Goal: Communication & Community: Answer question/provide support

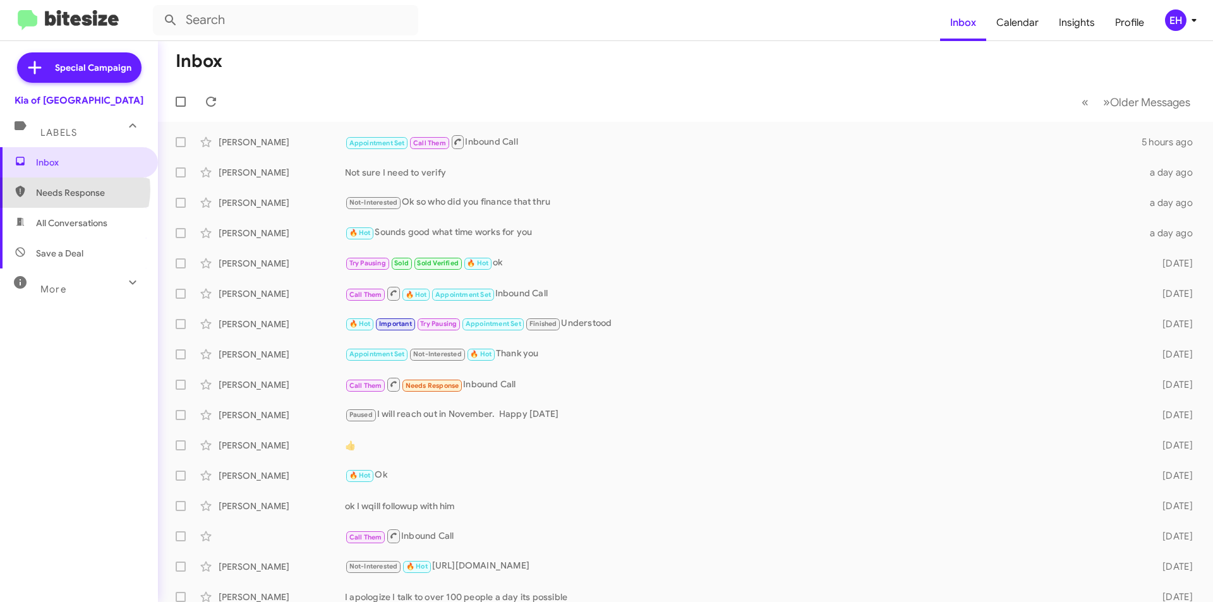
click at [70, 190] on span "Needs Response" at bounding box center [89, 192] width 107 height 13
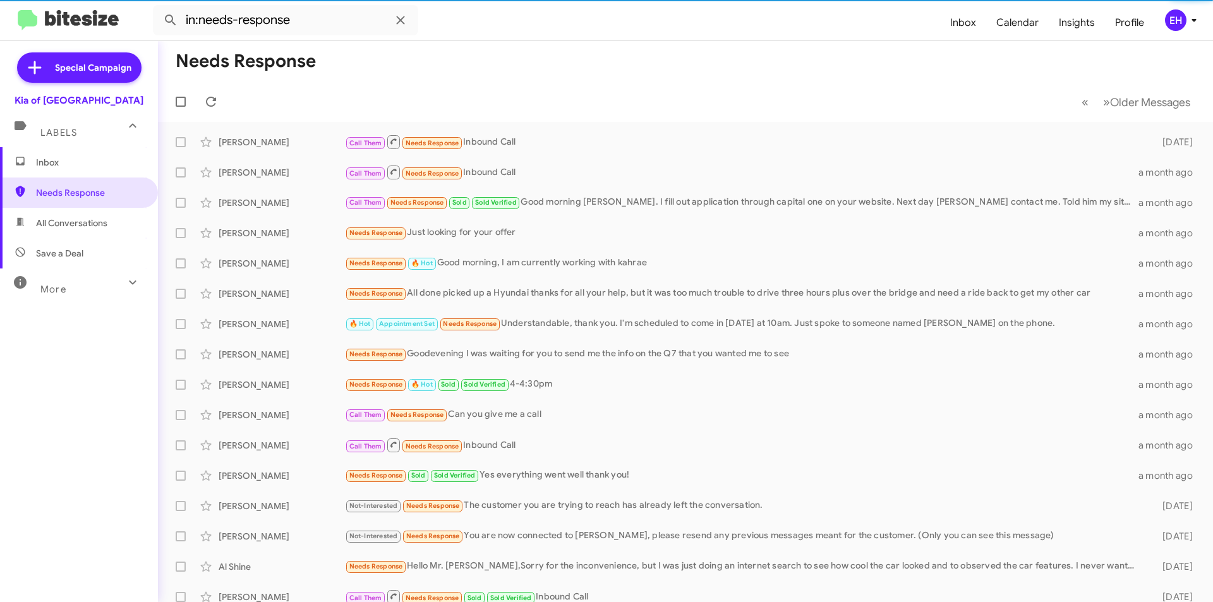
click at [82, 224] on span "All Conversations" at bounding box center [71, 223] width 71 height 13
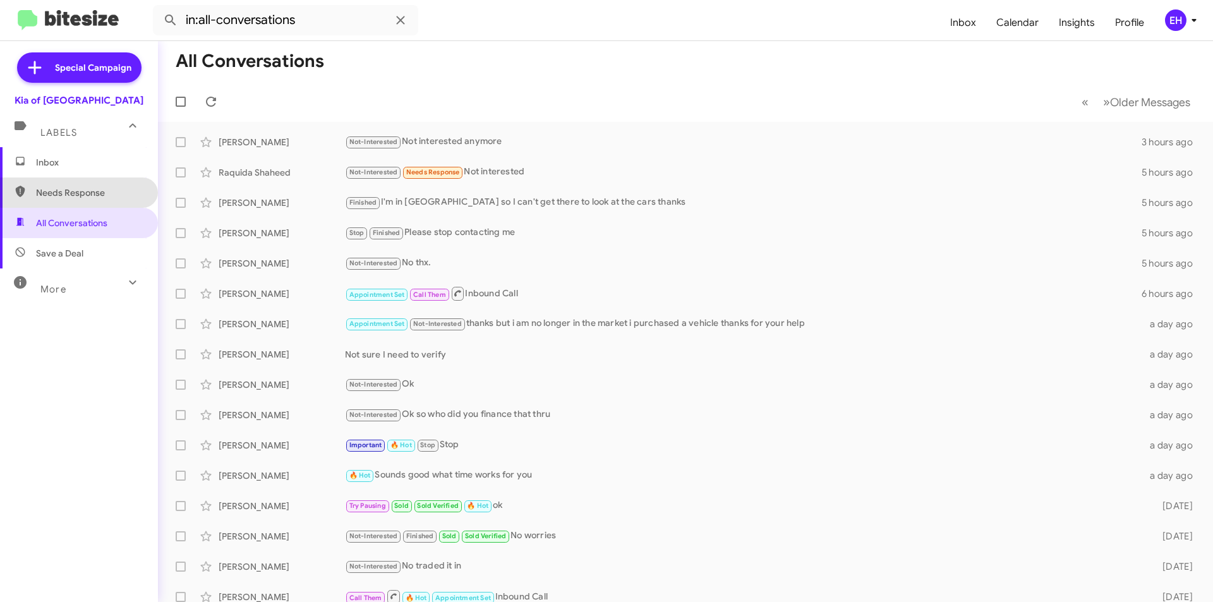
click at [95, 191] on span "Needs Response" at bounding box center [89, 192] width 107 height 13
type input "in:needs-response"
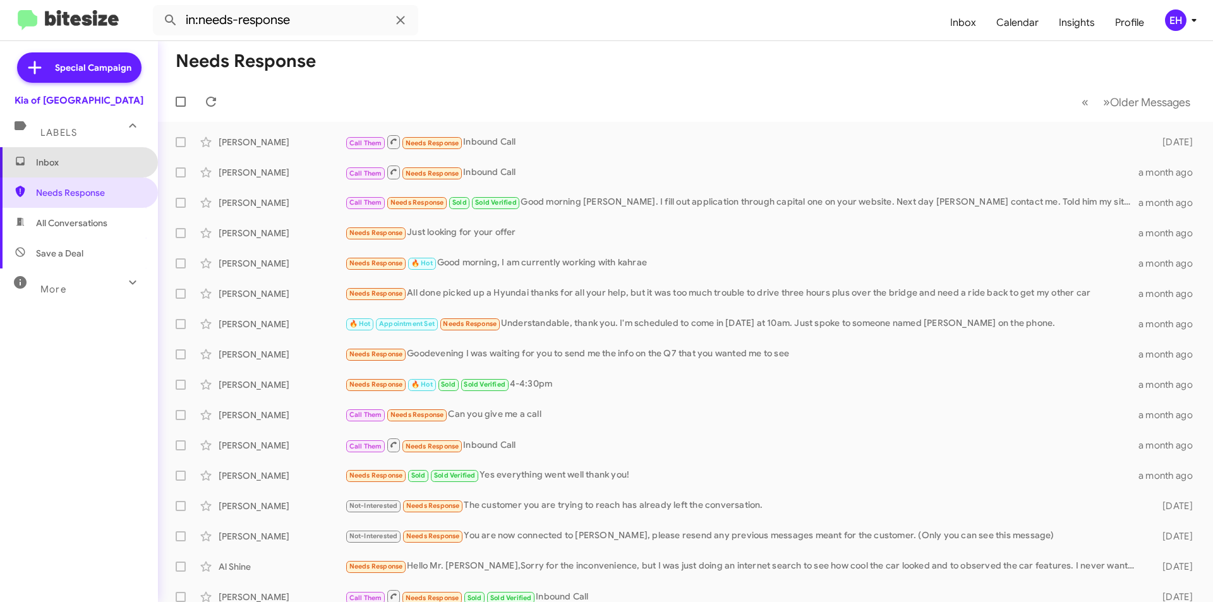
click at [89, 167] on span "Inbox" at bounding box center [89, 162] width 107 height 13
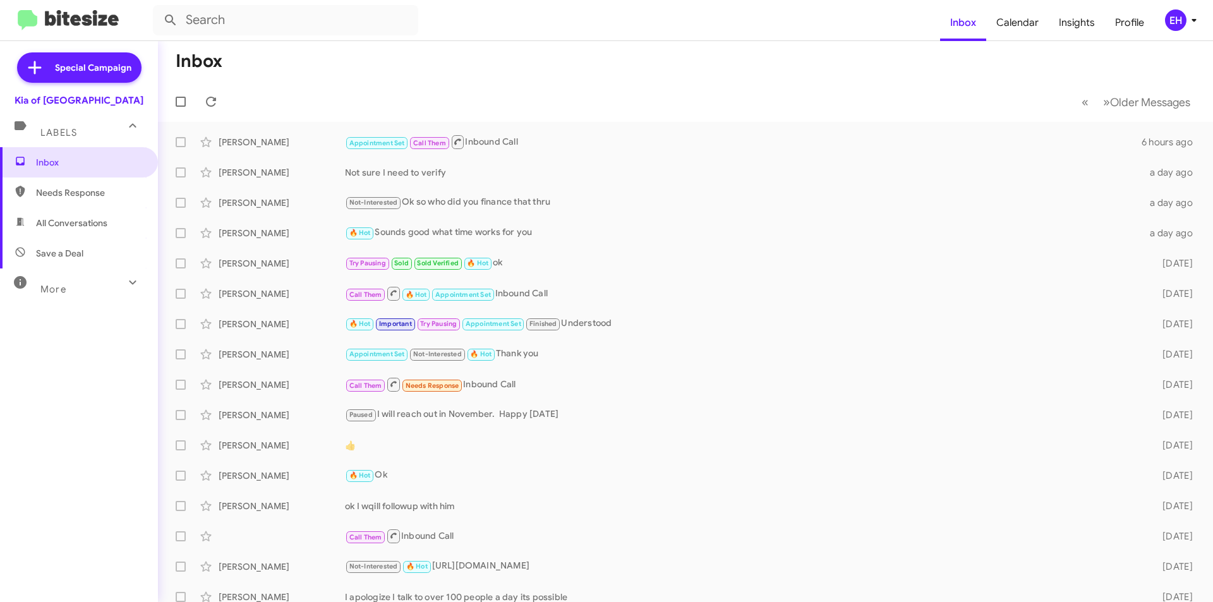
click at [53, 201] on span "Needs Response" at bounding box center [79, 193] width 158 height 30
type input "in:needs-response"
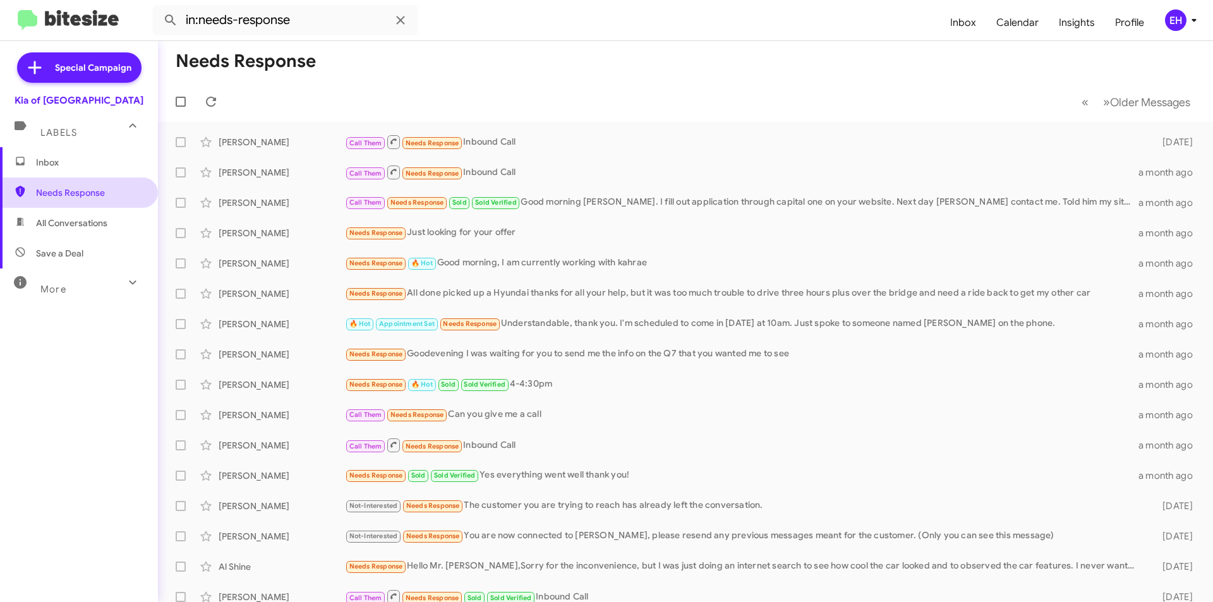
click at [52, 181] on span "Needs Response" at bounding box center [79, 193] width 158 height 30
click at [52, 174] on span "Inbox" at bounding box center [79, 162] width 158 height 30
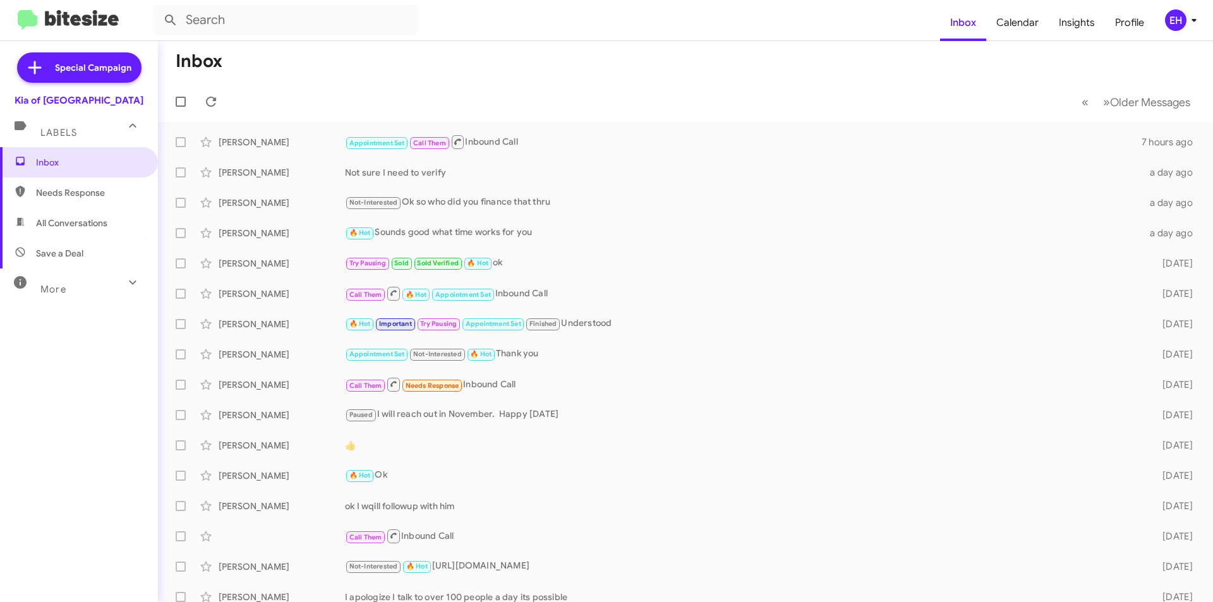
click at [64, 230] on span "All Conversations" at bounding box center [79, 223] width 158 height 30
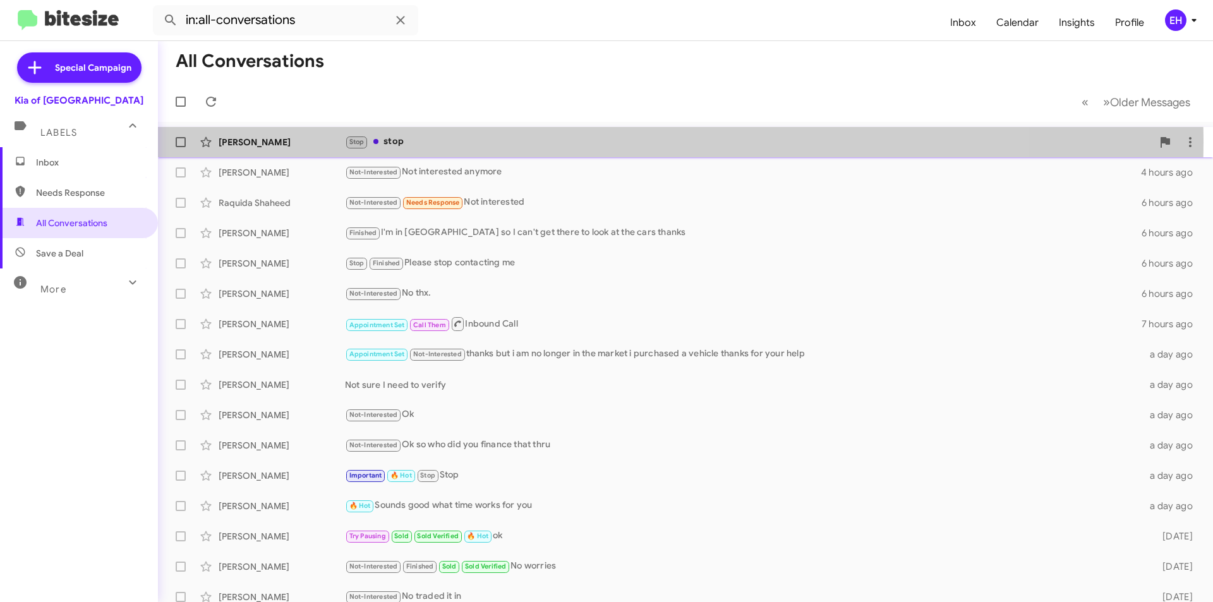
click at [394, 142] on div "Stop stop" at bounding box center [749, 142] width 808 height 15
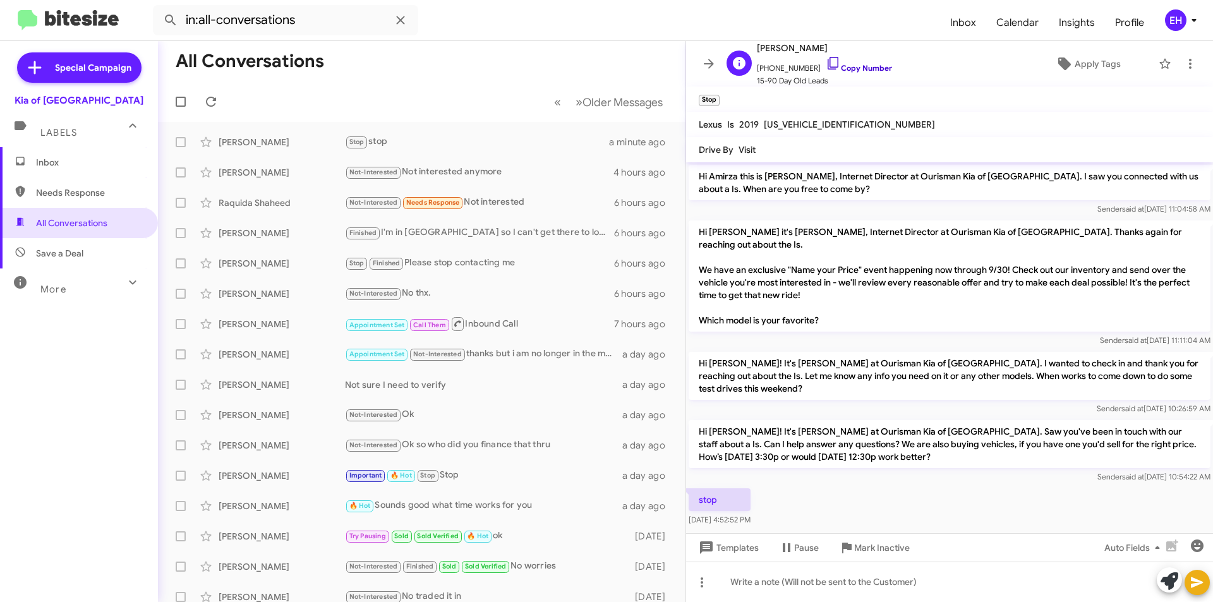
click at [866, 64] on link "Copy Number" at bounding box center [859, 67] width 66 height 9
click at [899, 553] on span "Mark Inactive" at bounding box center [882, 547] width 56 height 23
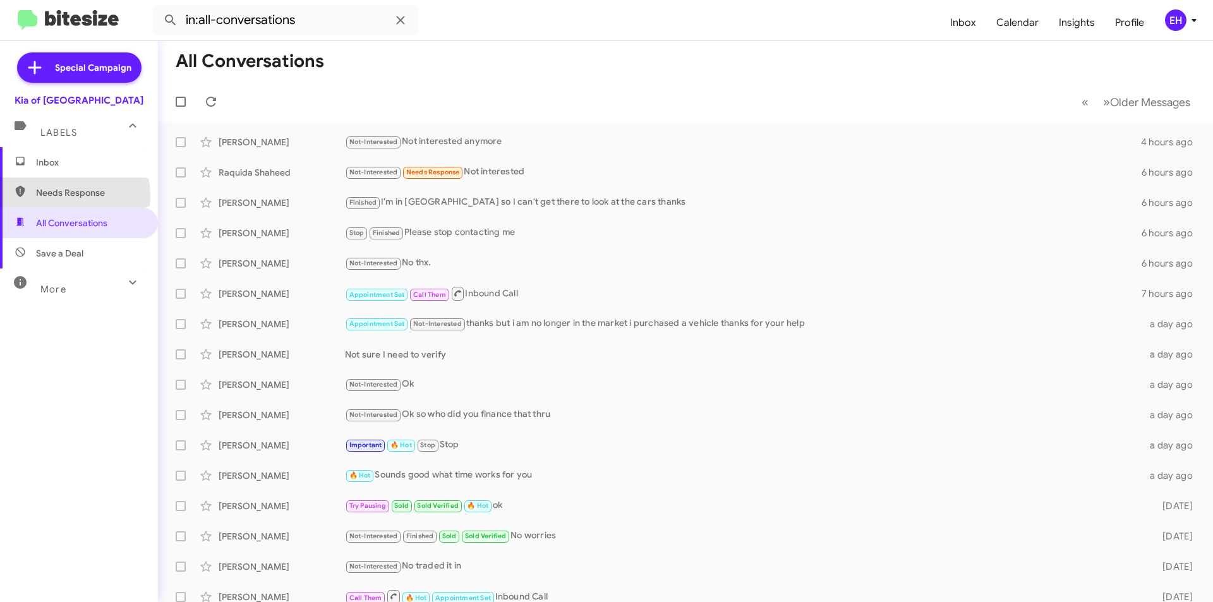
click at [52, 196] on span "Needs Response" at bounding box center [89, 192] width 107 height 13
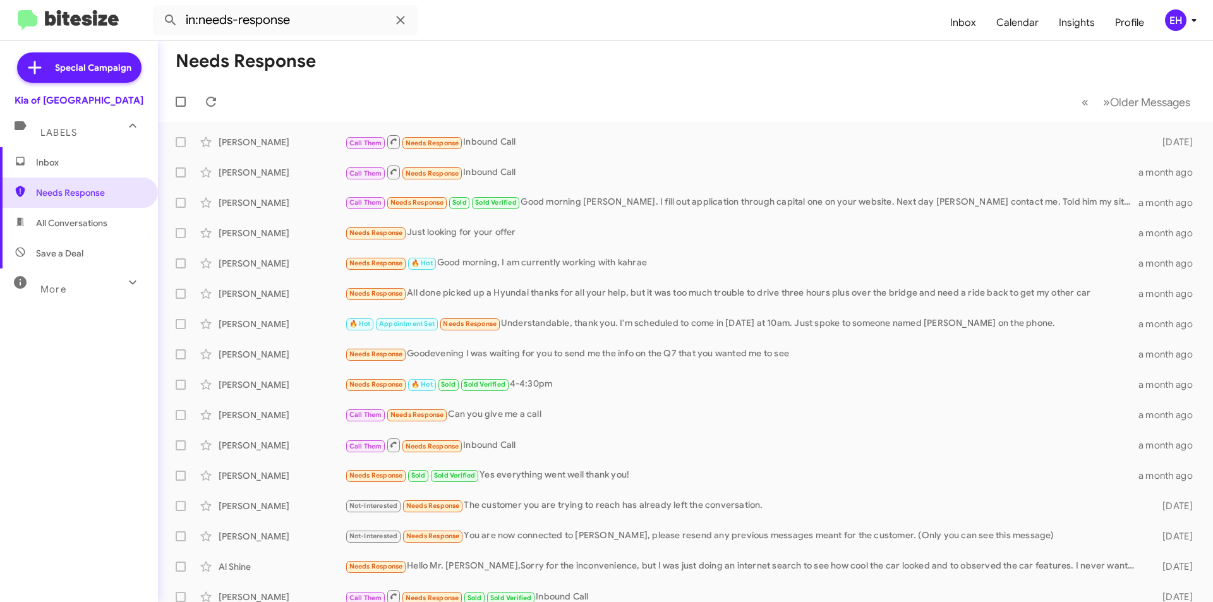
click at [99, 258] on span "Save a Deal" at bounding box center [79, 253] width 158 height 30
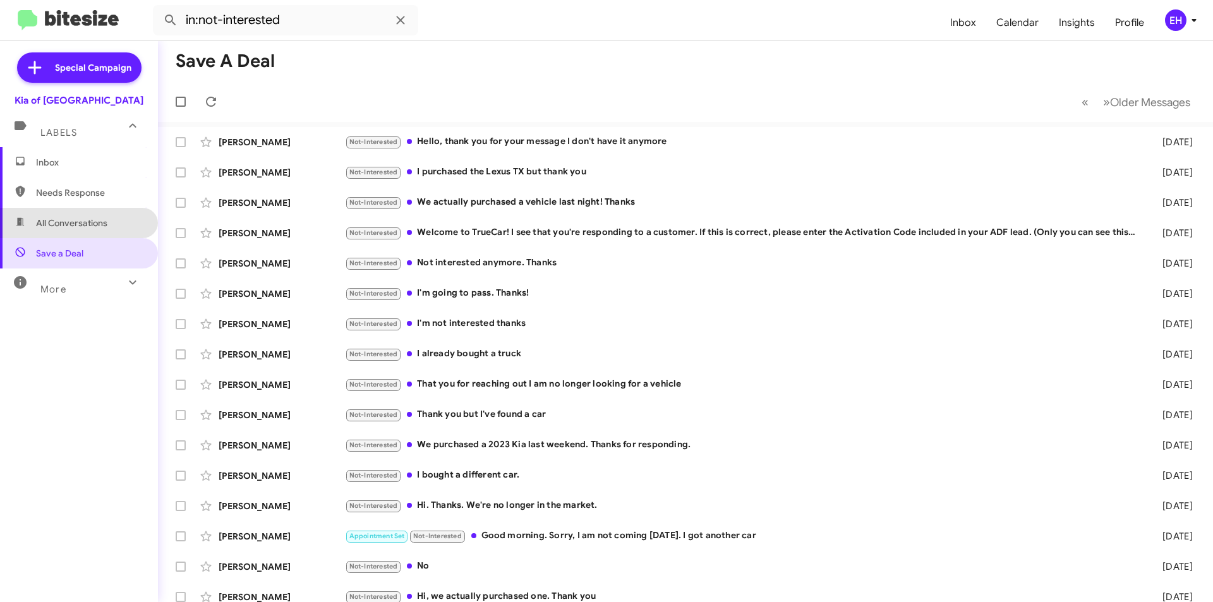
click at [88, 232] on span "All Conversations" at bounding box center [79, 223] width 158 height 30
type input "in:all-conversations"
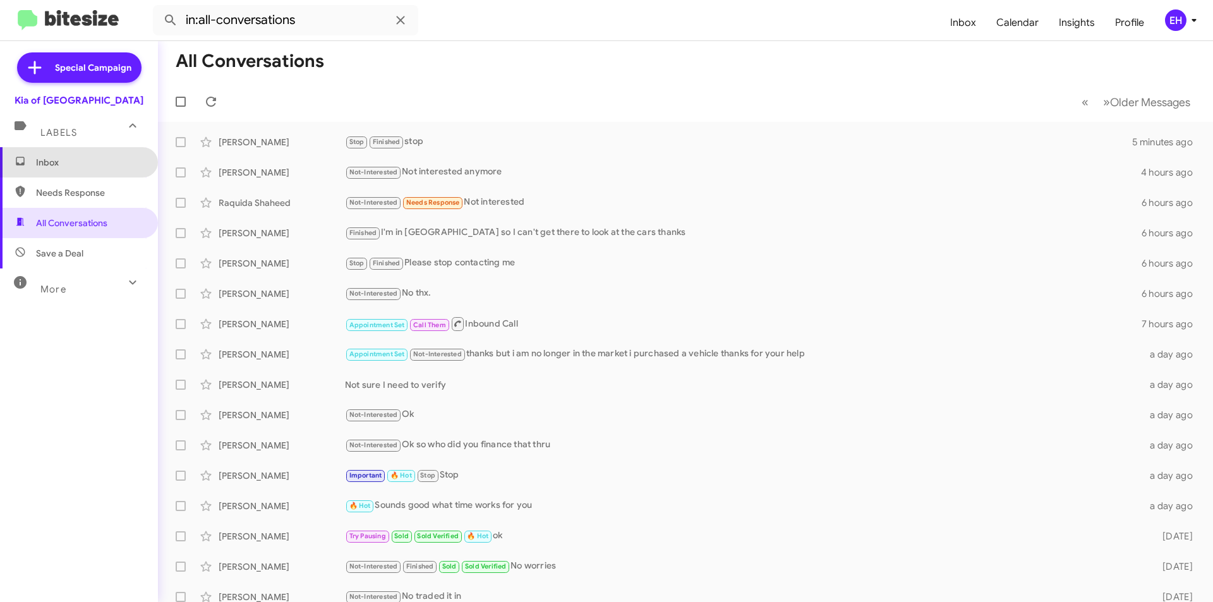
click at [85, 164] on span "Inbox" at bounding box center [89, 162] width 107 height 13
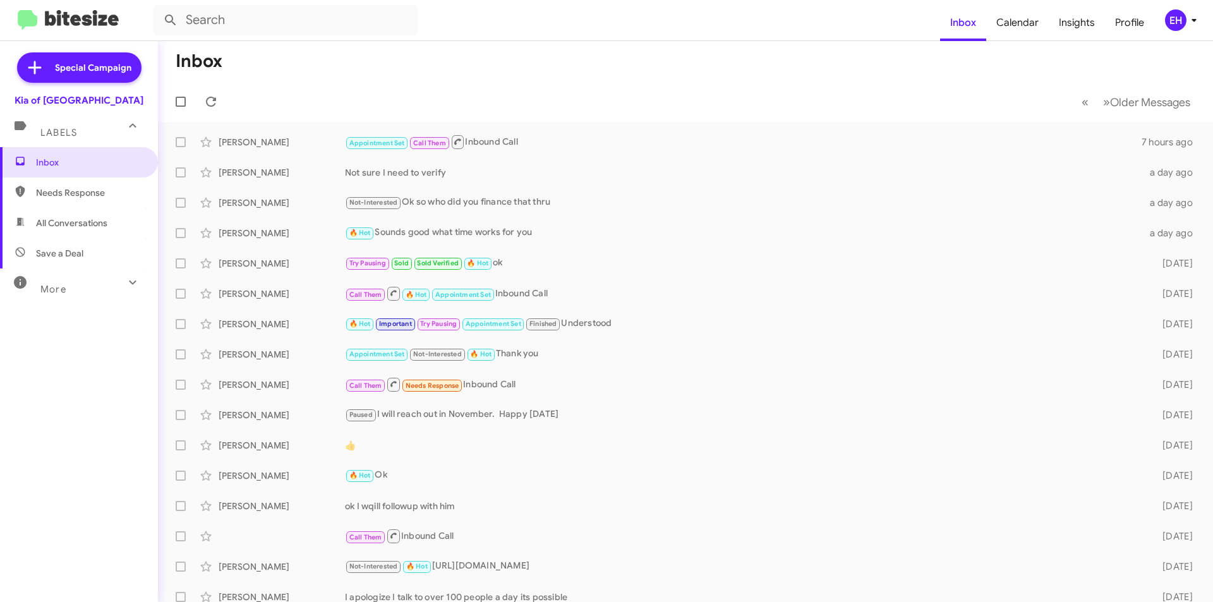
click at [73, 201] on span "Needs Response" at bounding box center [79, 193] width 158 height 30
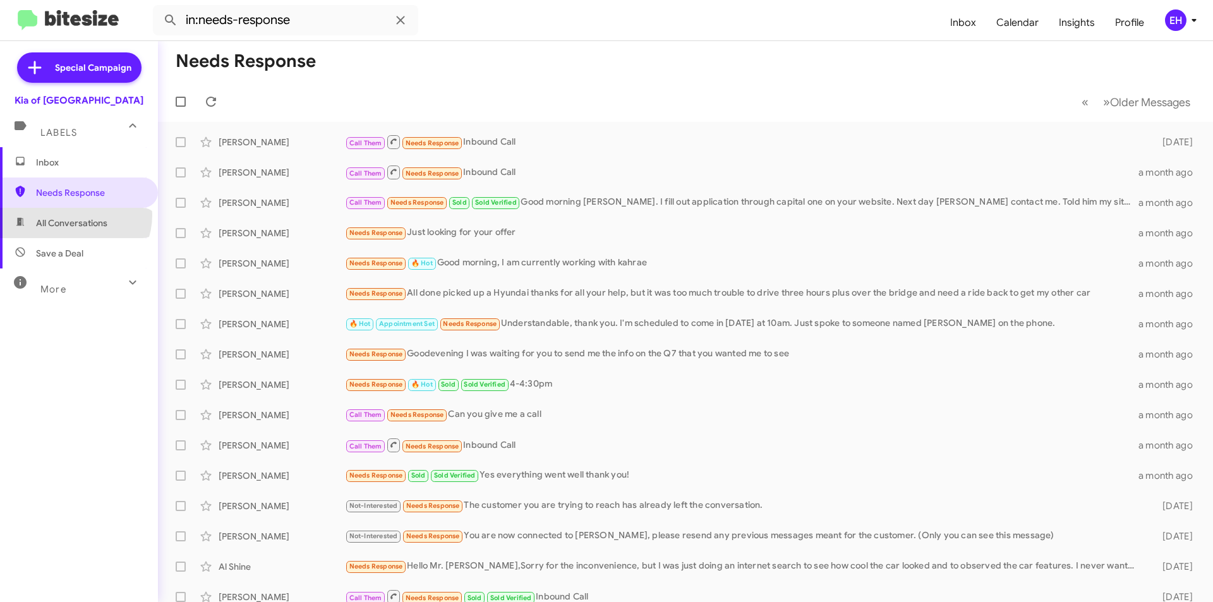
click at [73, 215] on span "All Conversations" at bounding box center [79, 223] width 158 height 30
type input "in:all-conversations"
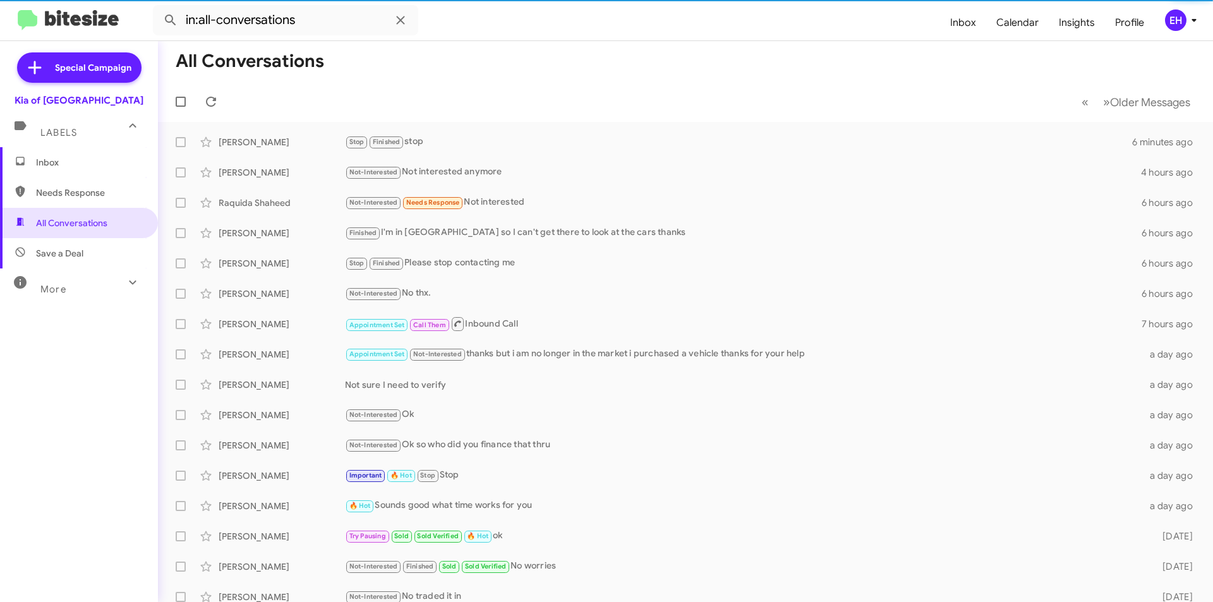
click at [68, 155] on span "Inbox" at bounding box center [79, 162] width 158 height 30
